Goal: Find specific fact: Find specific fact

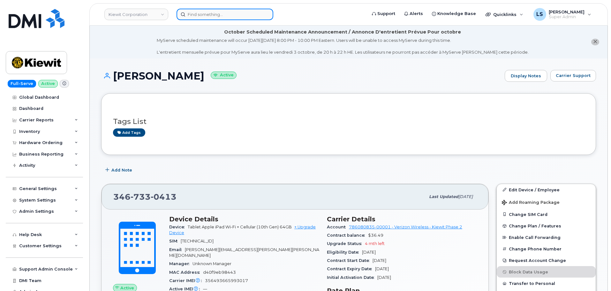
click at [238, 12] on input at bounding box center [225, 14] width 97 height 11
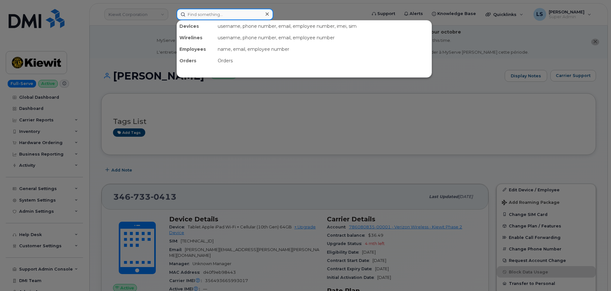
paste input "502-432-1496"
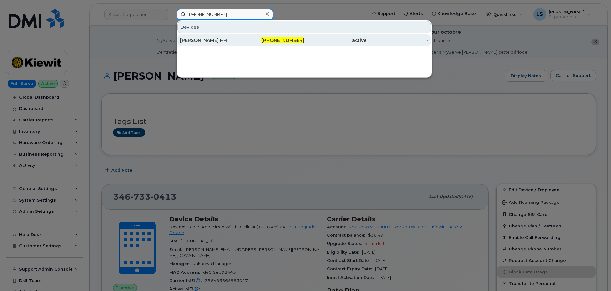
type input "502-432-1496"
click at [253, 43] on div "502-432-1496" at bounding box center [273, 39] width 62 height 11
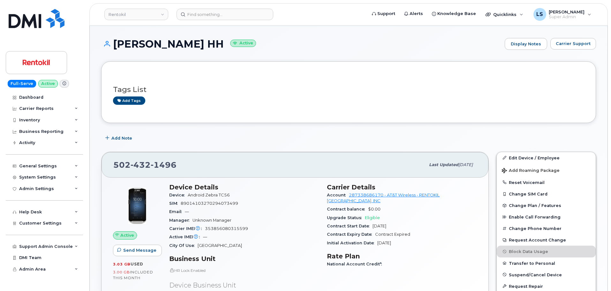
scroll to position [64, 0]
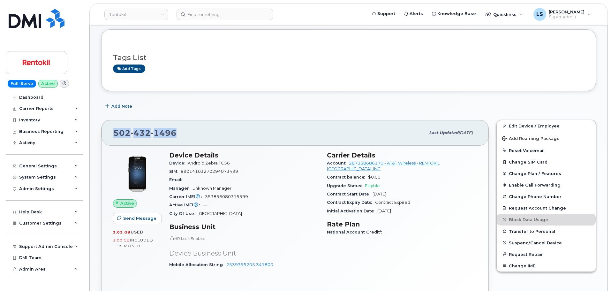
drag, startPoint x: 174, startPoint y: 134, endPoint x: 114, endPoint y: 131, distance: 60.8
click at [114, 131] on span "502 432 1496" at bounding box center [144, 133] width 63 height 10
copy span "502 432 1496"
click at [220, 196] on span "353856080315599" at bounding box center [226, 196] width 43 height 5
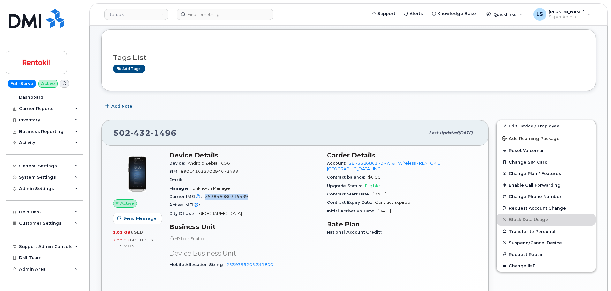
copy span "353856080315599"
drag, startPoint x: 189, startPoint y: 164, endPoint x: 246, endPoint y: 162, distance: 56.6
click at [245, 162] on div "Device Android Zebra TC56" at bounding box center [244, 163] width 150 height 8
copy span "Android Zebra TC56"
click at [196, 133] on div "502 432 1496" at bounding box center [269, 132] width 312 height 13
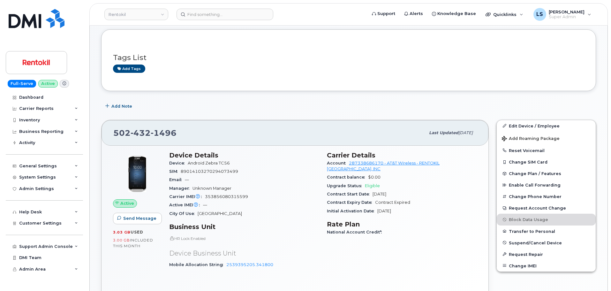
click at [168, 130] on span "1496" at bounding box center [164, 133] width 26 height 10
drag, startPoint x: 168, startPoint y: 130, endPoint x: 187, endPoint y: 134, distance: 19.4
click at [168, 130] on span "1496" at bounding box center [164, 133] width 26 height 10
click at [204, 132] on div "502 432 1496" at bounding box center [269, 132] width 312 height 13
click at [206, 123] on div "502 432 1496 Last updated Aug 27, 2025" at bounding box center [295, 133] width 387 height 26
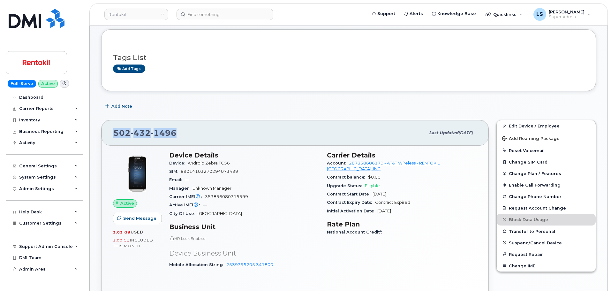
drag, startPoint x: 178, startPoint y: 134, endPoint x: 115, endPoint y: 126, distance: 64.0
click at [115, 126] on div "502 432 1496" at bounding box center [269, 132] width 312 height 13
copy span "502 432 1496"
click at [199, 137] on div "502 432 1496" at bounding box center [269, 132] width 312 height 13
drag, startPoint x: 184, startPoint y: 136, endPoint x: 111, endPoint y: 134, distance: 72.5
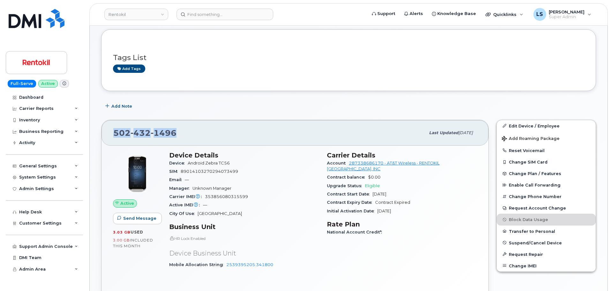
click at [112, 132] on div "502 432 1496 Last updated Aug 27, 2025" at bounding box center [295, 133] width 387 height 26
copy span "502 432 1496"
click at [419, 77] on div "Tags List Add tags" at bounding box center [348, 60] width 471 height 38
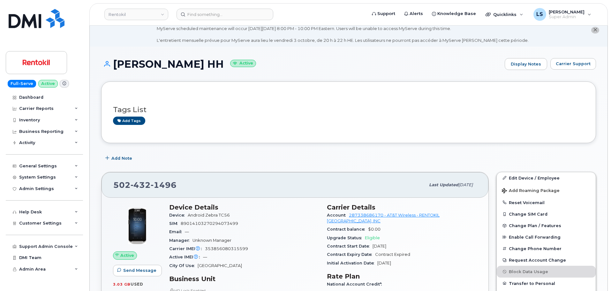
scroll to position [0, 0]
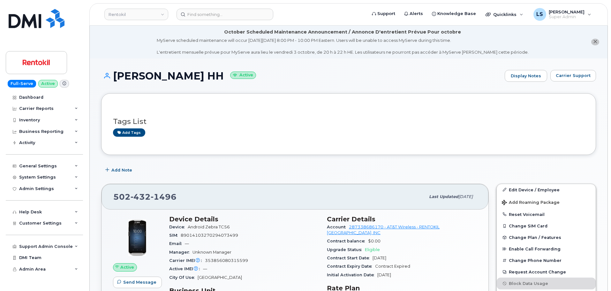
click at [156, 73] on h1 "JAMES RICH HH Active" at bounding box center [301, 75] width 401 height 11
click at [157, 75] on h1 "JAMES RICH HH Active" at bounding box center [301, 75] width 401 height 11
drag, startPoint x: 142, startPoint y: 68, endPoint x: 124, endPoint y: 5, distance: 65.6
